Goal: Task Accomplishment & Management: Use online tool/utility

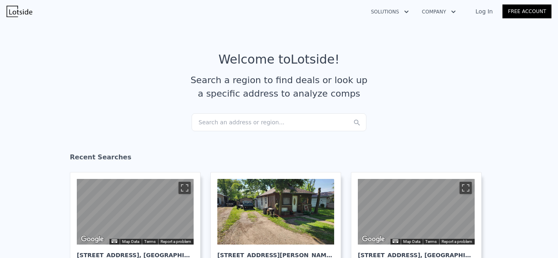
click at [479, 11] on link "Log In" at bounding box center [483, 11] width 37 height 8
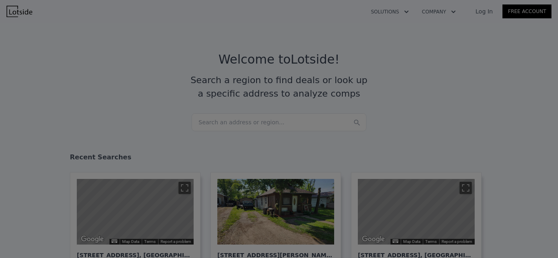
type input "titletowncashbuyers@yahoo.com"
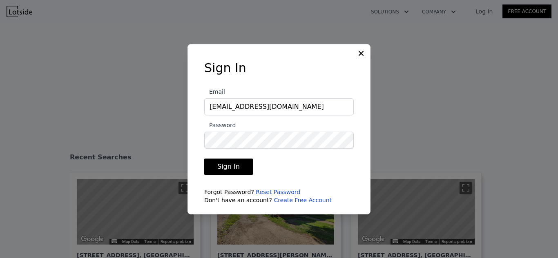
click at [242, 168] on button "Sign In" at bounding box center [228, 167] width 49 height 16
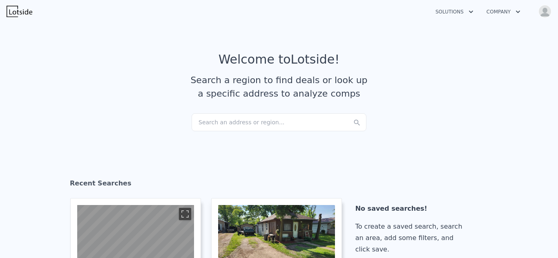
checkbox input "true"
